Goal: Navigation & Orientation: Find specific page/section

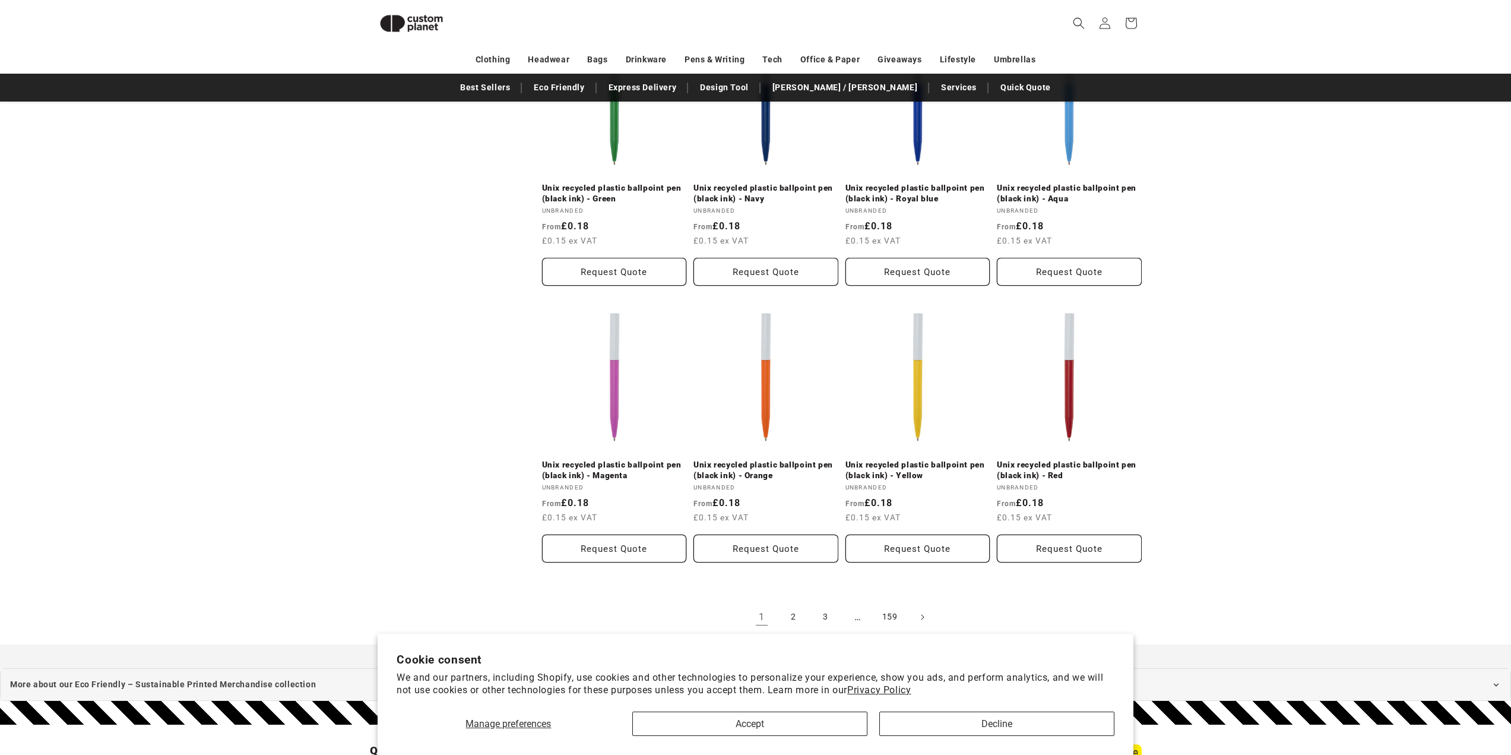
scroll to position [1123, 0]
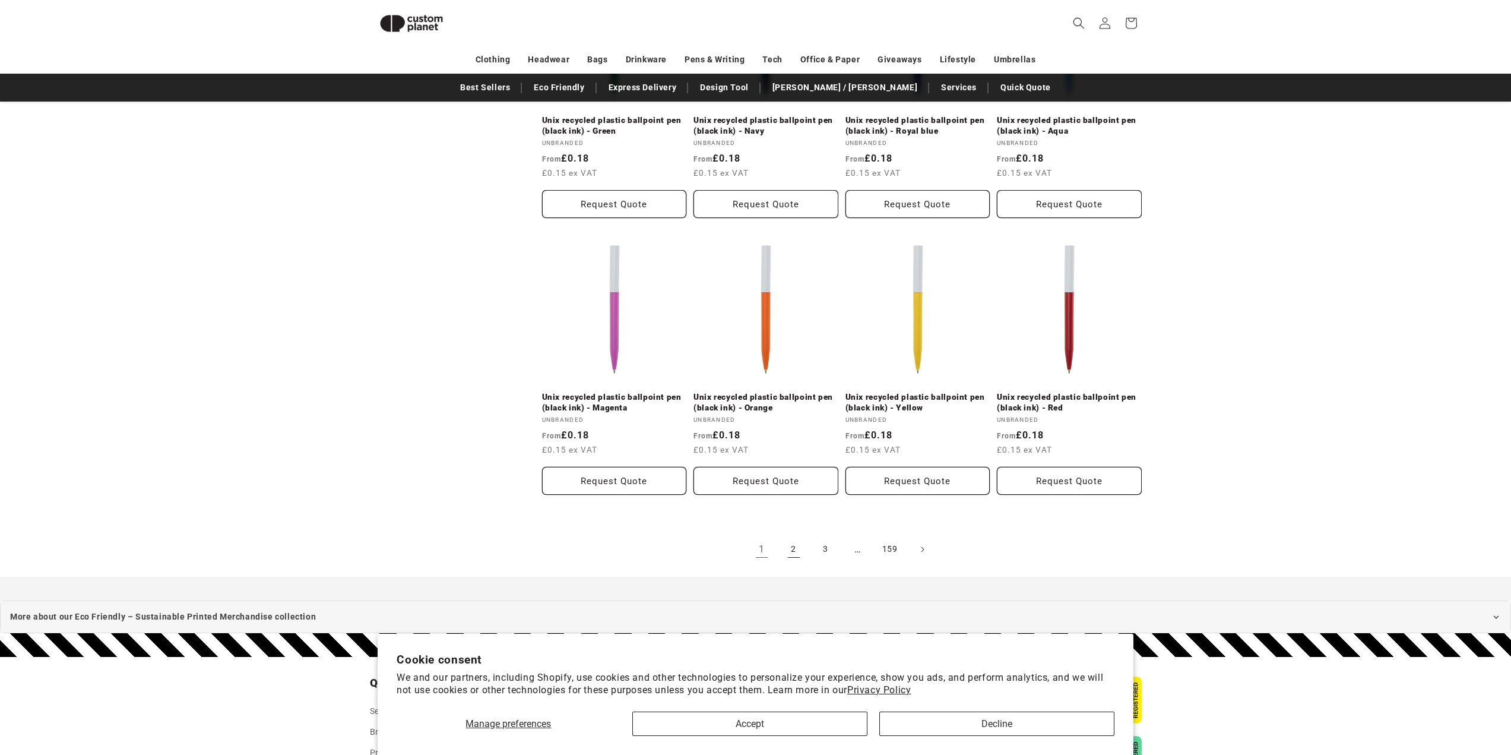
click at [800, 541] on link "2" at bounding box center [794, 549] width 26 height 26
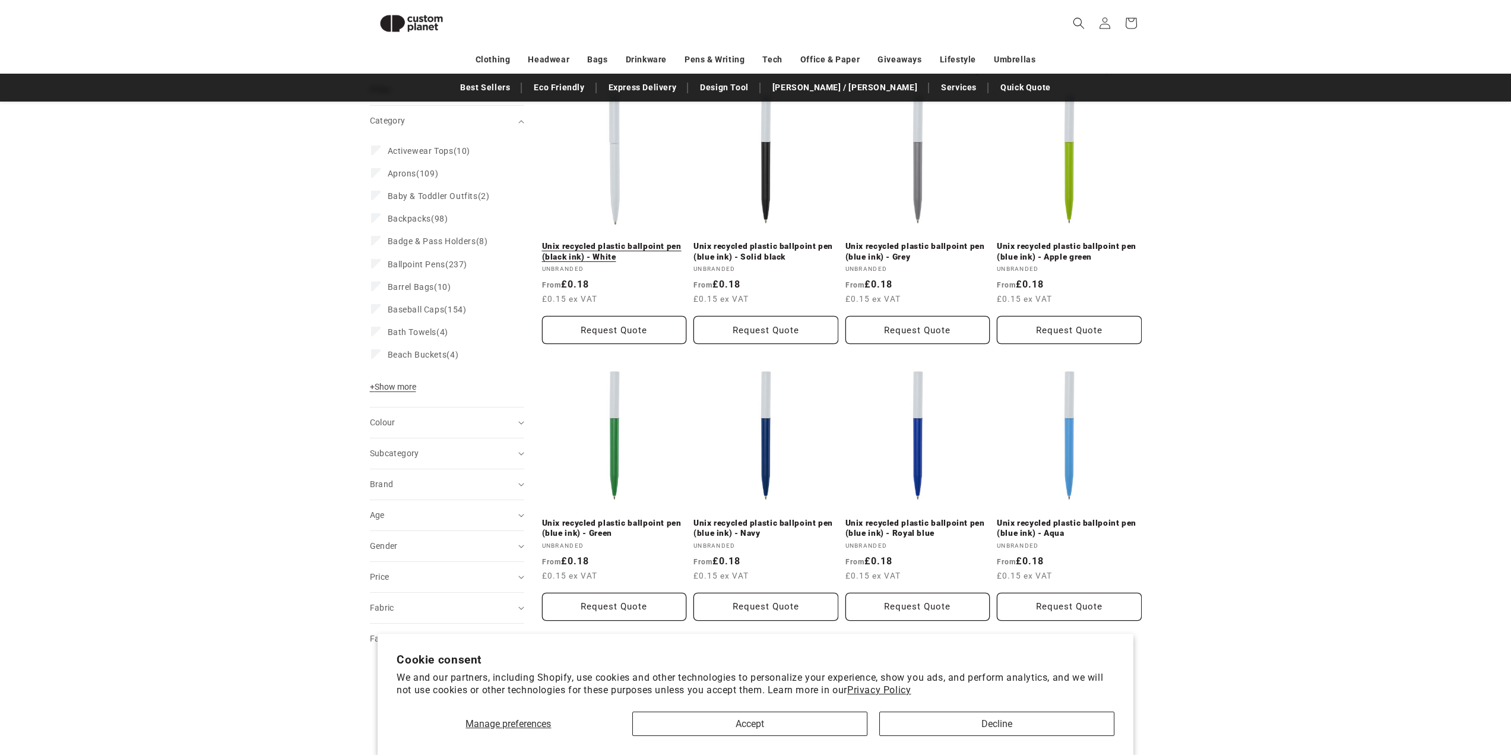
scroll to position [84, 0]
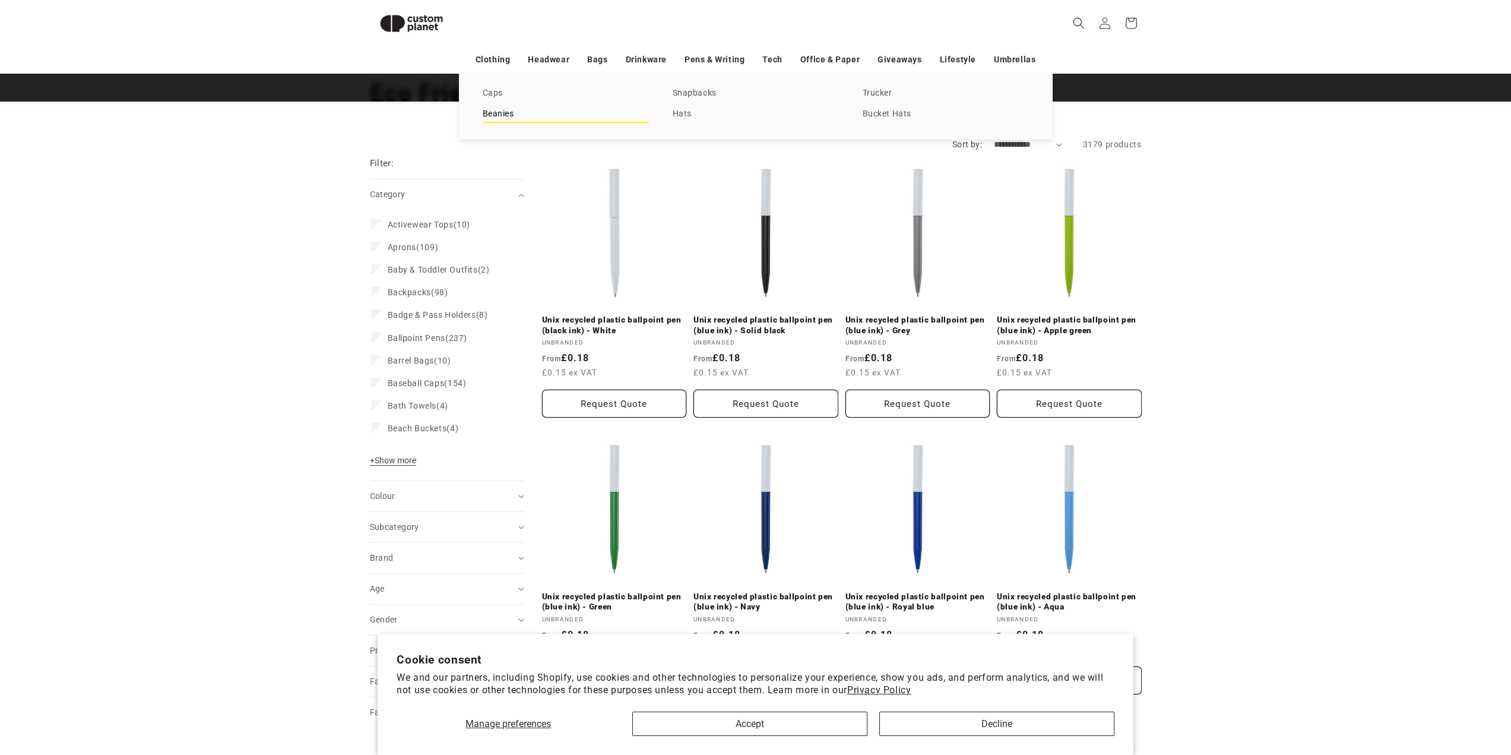
click at [511, 121] on link "Beanies" at bounding box center [566, 114] width 166 height 16
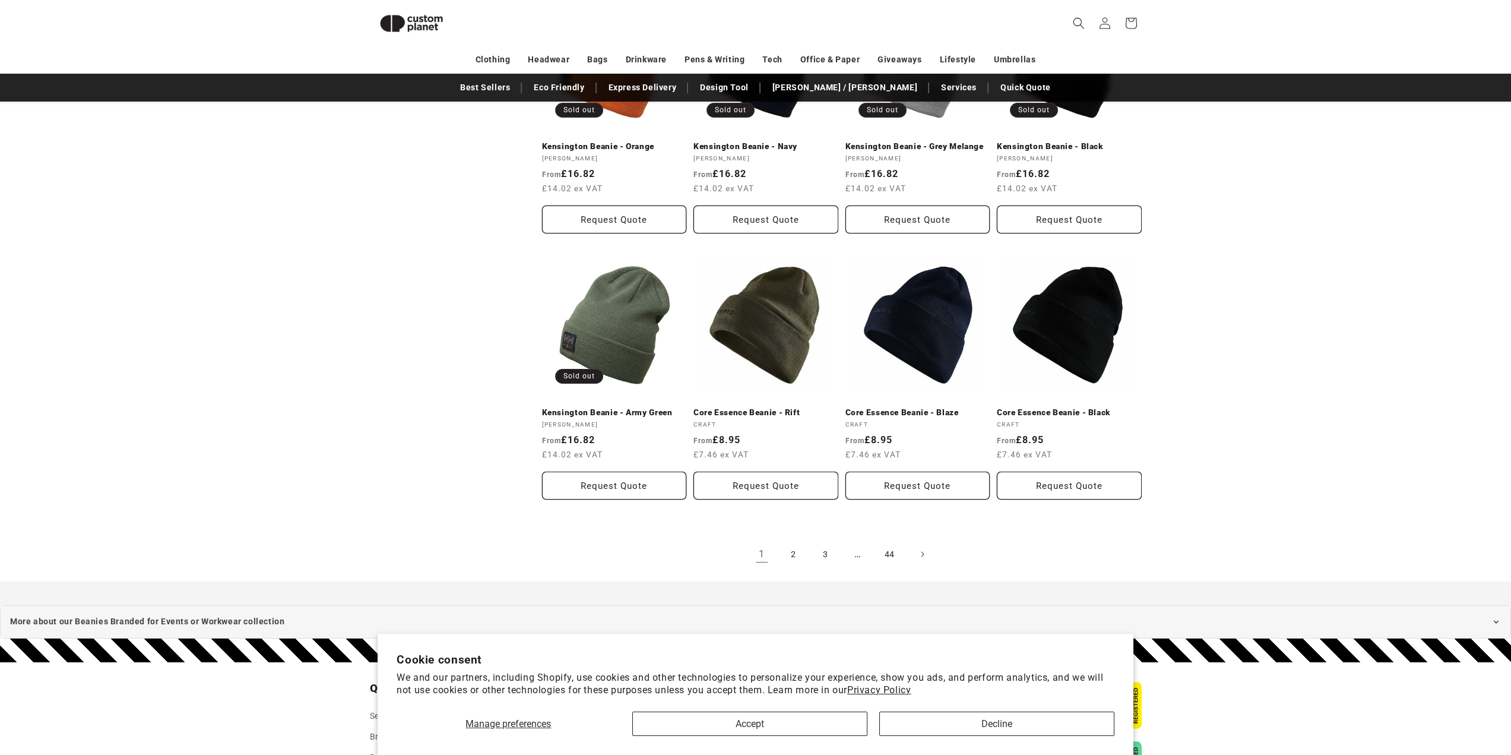
scroll to position [1058, 0]
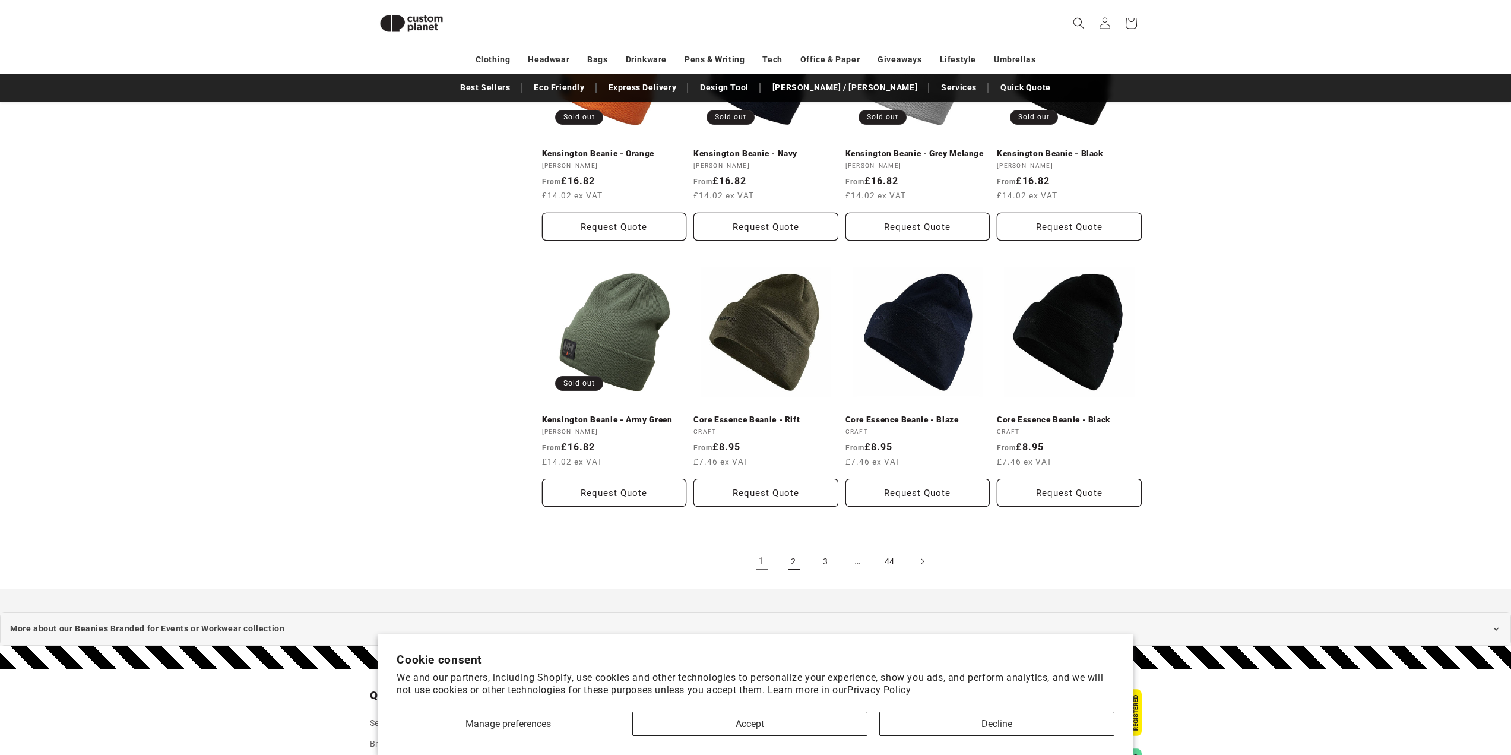
click at [790, 550] on link "2" at bounding box center [794, 561] width 26 height 26
